Goal: Communication & Community: Share content

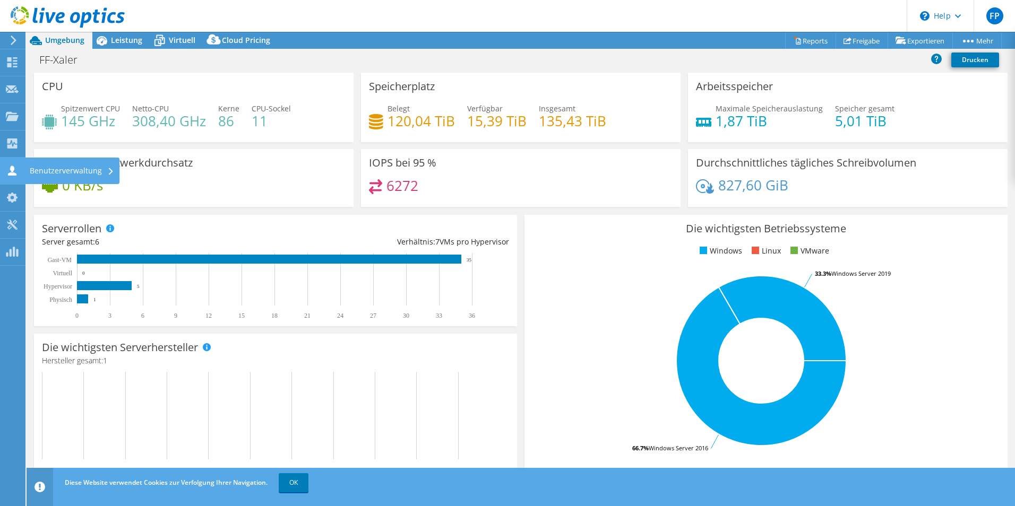
click at [65, 174] on div "Benutzerverwaltung" at bounding box center [71, 171] width 95 height 27
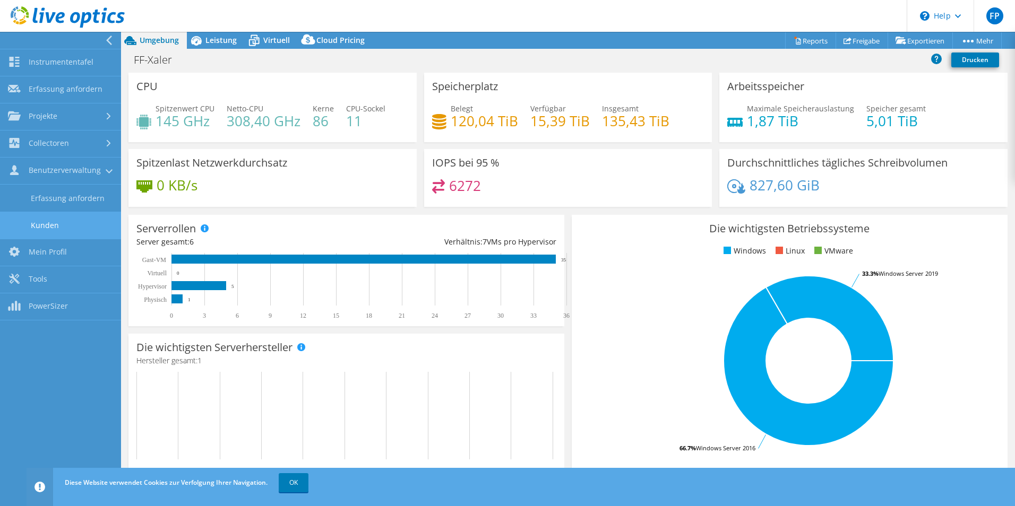
click at [64, 224] on link "Kunden" at bounding box center [60, 225] width 121 height 27
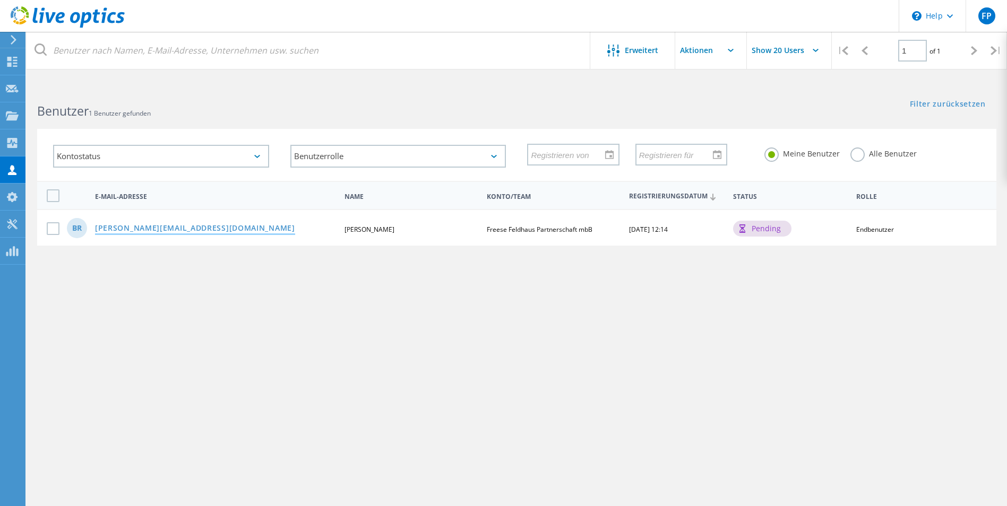
click at [174, 229] on link "[PERSON_NAME][EMAIL_ADDRESS][PERSON_NAME][PERSON_NAME][DOMAIN_NAME]" at bounding box center [195, 229] width 200 height 9
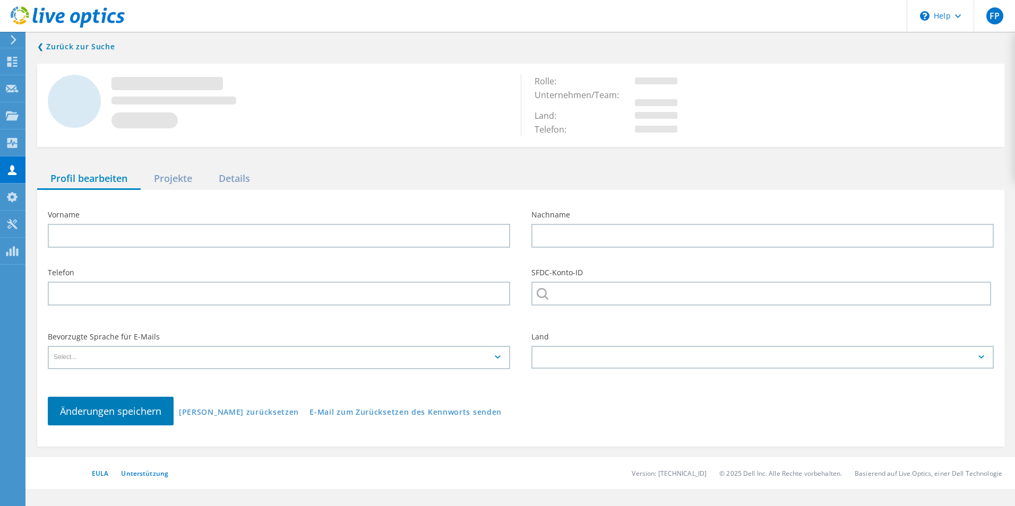
type input "Bernd"
type input "Rensen"
type input "+49 4441 8709 1255"
type input "[PERSON_NAME] [PERSON_NAME] Partnerschaft mbB"
type input "Deutsch"
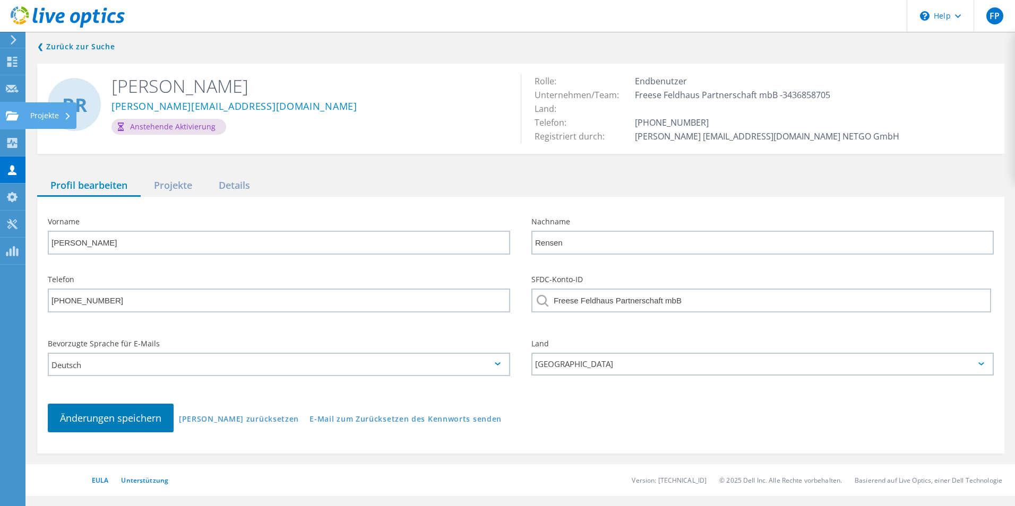
click at [33, 115] on div "Projekte" at bounding box center [50, 115] width 41 height 7
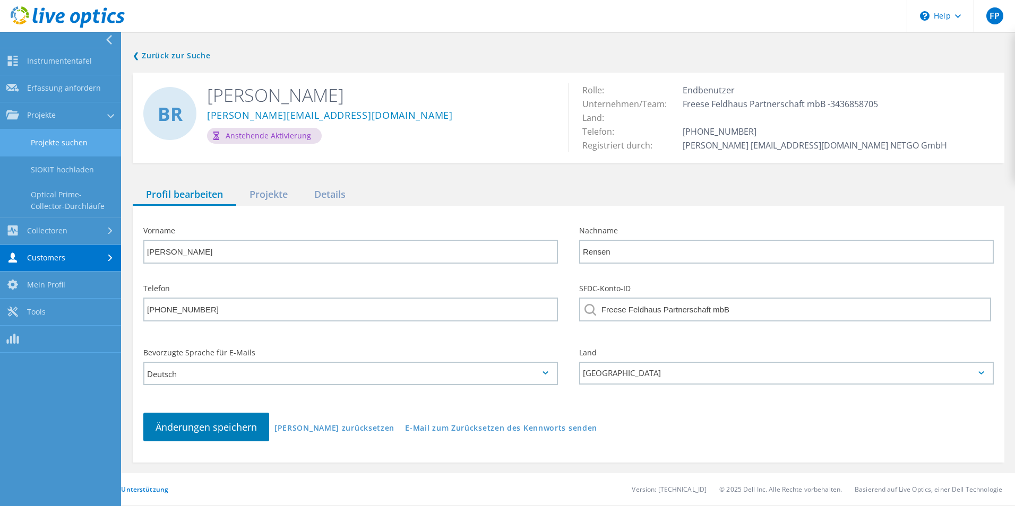
click at [64, 139] on link "Projekte suchen" at bounding box center [60, 143] width 121 height 27
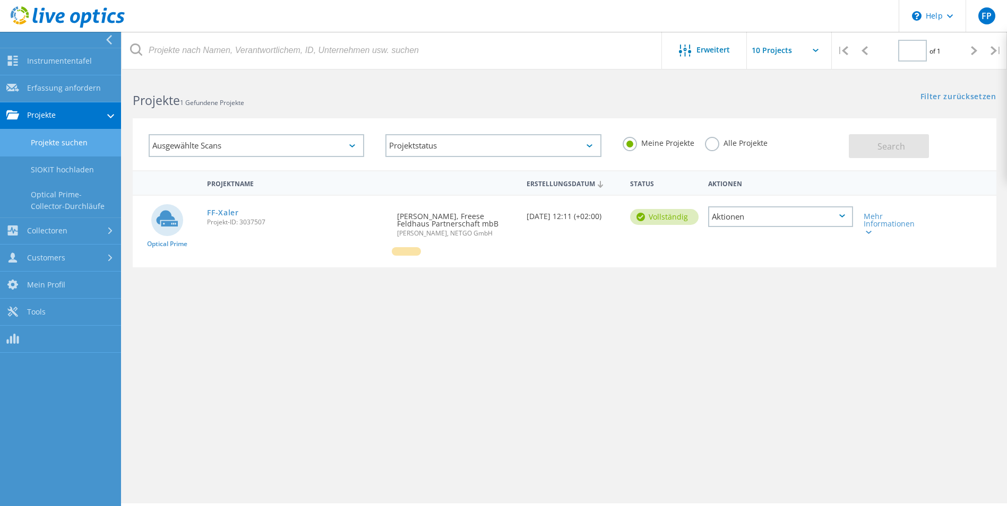
type input "1"
click at [845, 213] on div "Aktionen" at bounding box center [780, 217] width 145 height 21
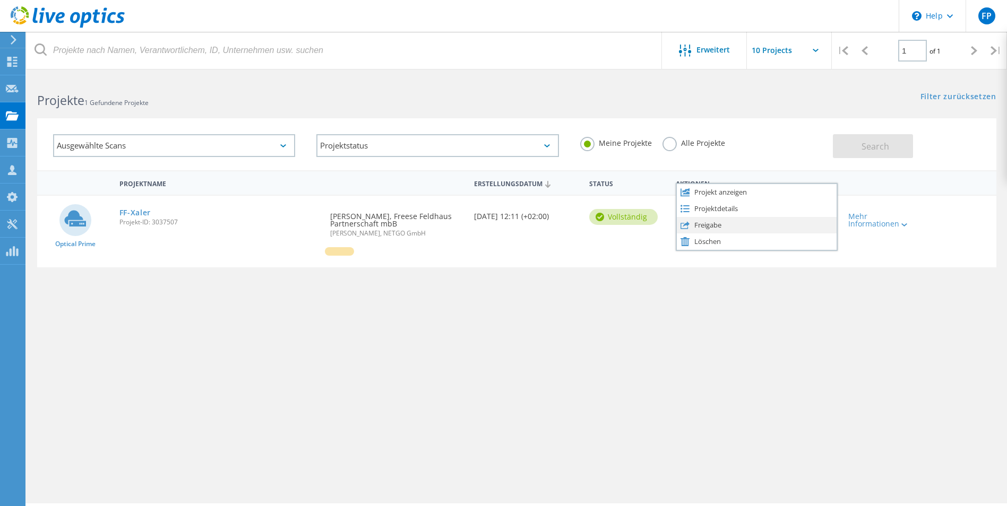
click at [731, 224] on div "Freigabe" at bounding box center [757, 225] width 160 height 16
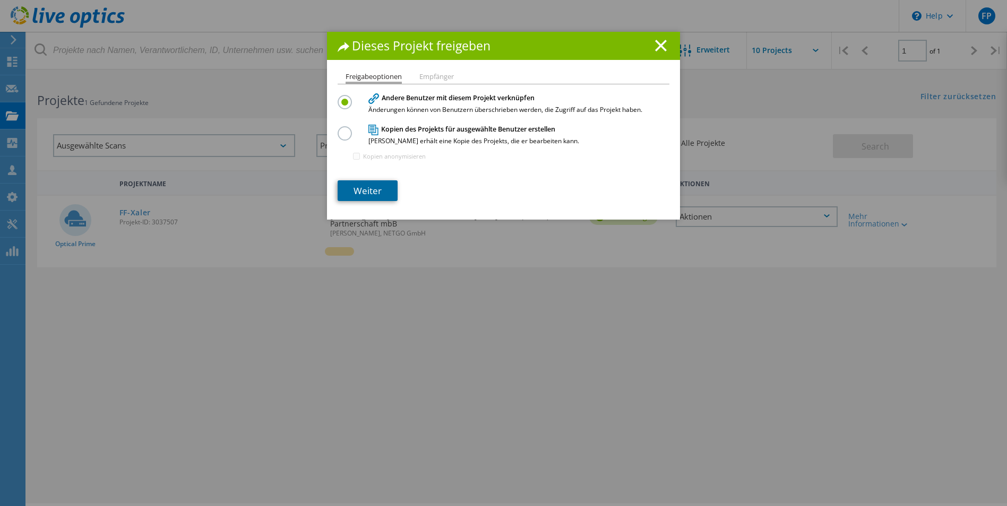
click at [376, 185] on link "Weiter" at bounding box center [368, 191] width 60 height 21
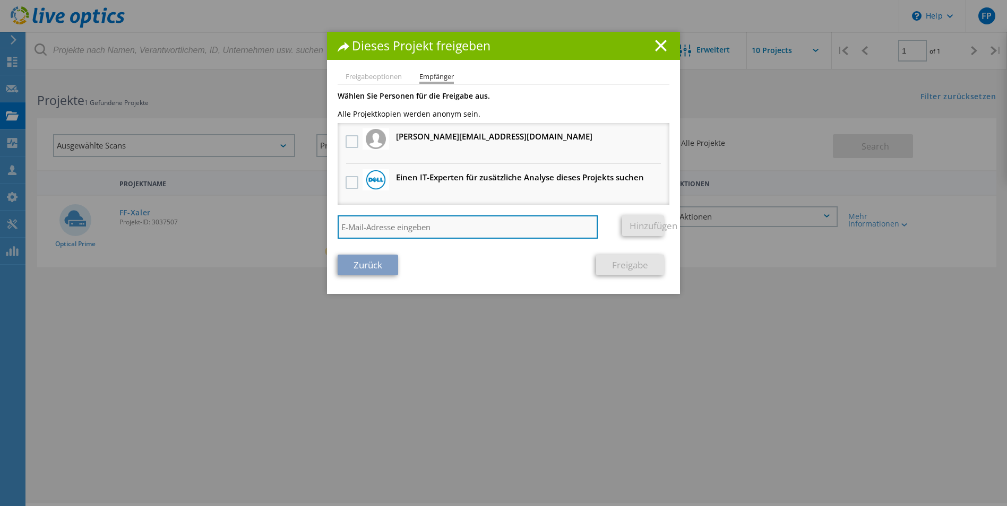
click at [428, 221] on input "search" at bounding box center [468, 227] width 260 height 23
click at [503, 238] on input "ronny." at bounding box center [468, 227] width 260 height 23
type input "ronny.ziegler@netgo.de"
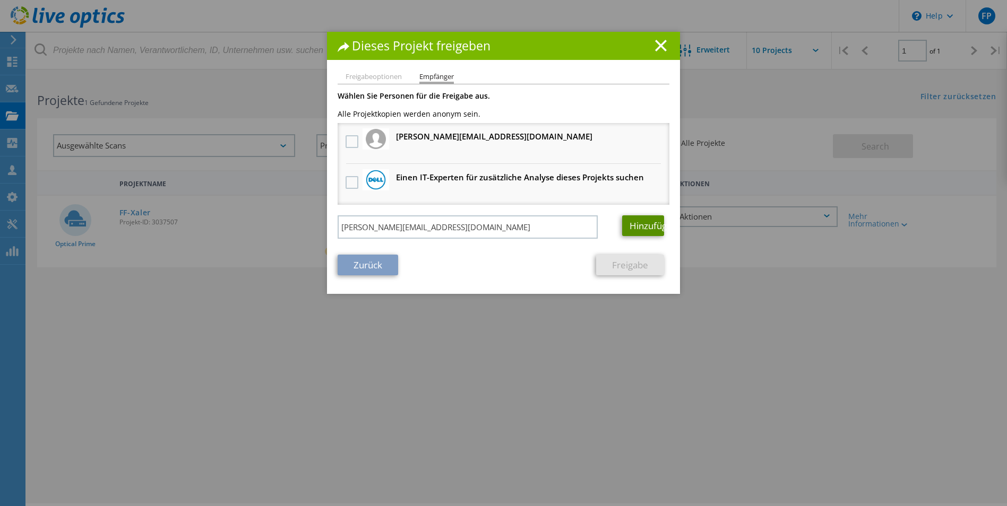
click at [638, 225] on link "Hinzufügen" at bounding box center [643, 226] width 42 height 21
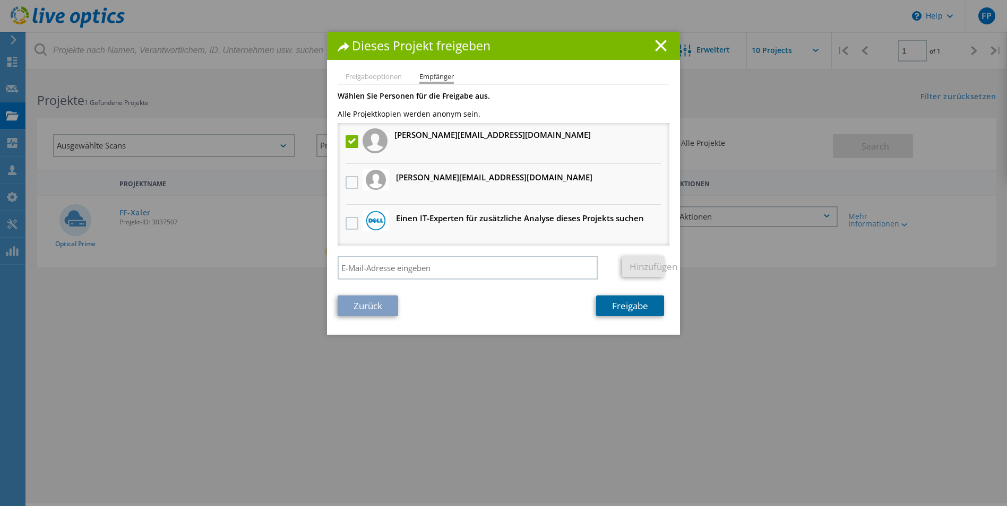
click at [623, 299] on link "Freigabe" at bounding box center [630, 306] width 68 height 21
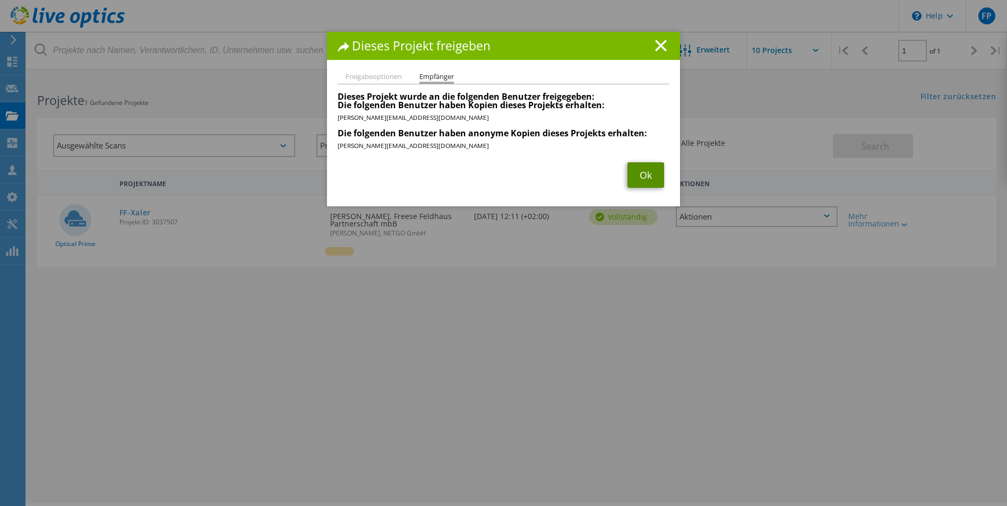
click at [643, 174] on link "Ok" at bounding box center [646, 174] width 37 height 25
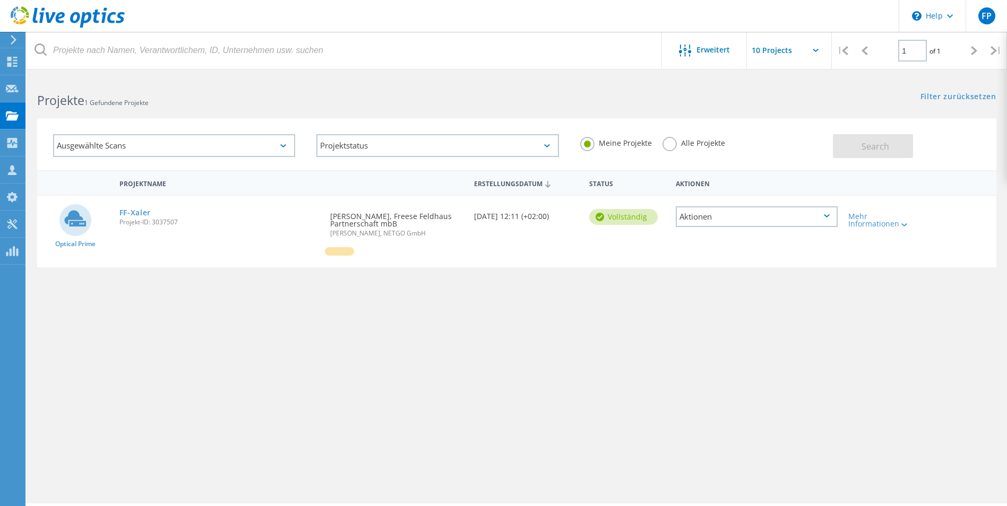
click at [901, 229] on div "Mehr Informationen" at bounding box center [881, 217] width 77 height 42
click at [899, 222] on div "Mehr Informationen" at bounding box center [881, 220] width 66 height 15
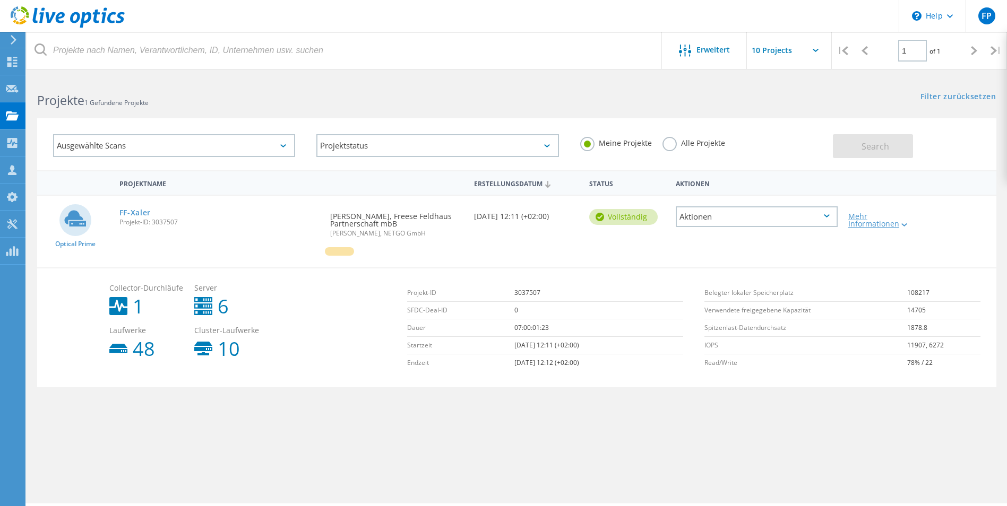
click at [899, 222] on div "Mehr Informationen" at bounding box center [881, 220] width 66 height 15
